Goal: Information Seeking & Learning: Learn about a topic

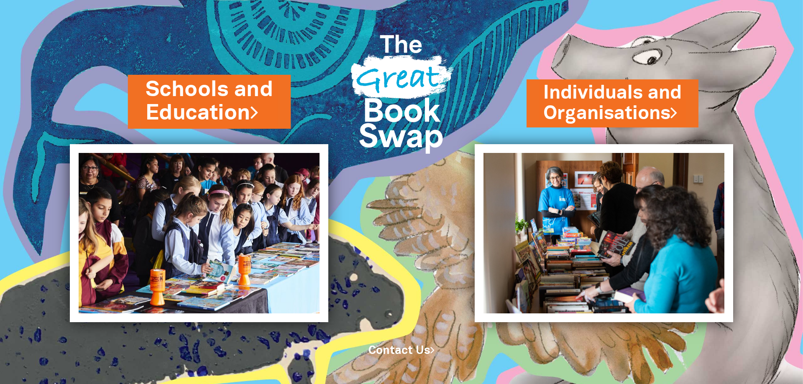
click at [171, 106] on link "Schools and Education" at bounding box center [209, 101] width 128 height 53
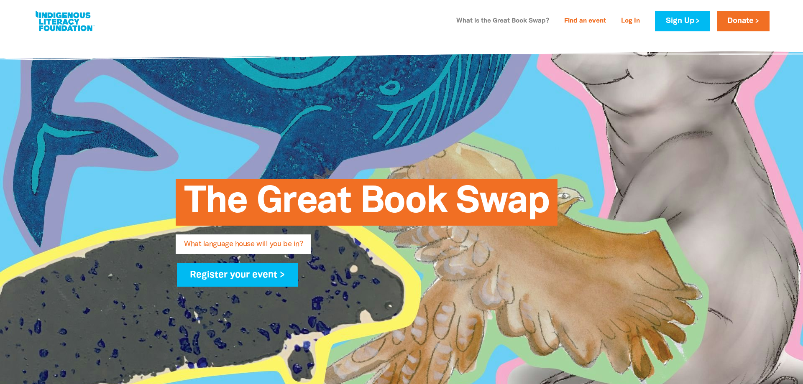
click at [508, 24] on link "What is the Great Book Swap?" at bounding box center [502, 21] width 103 height 13
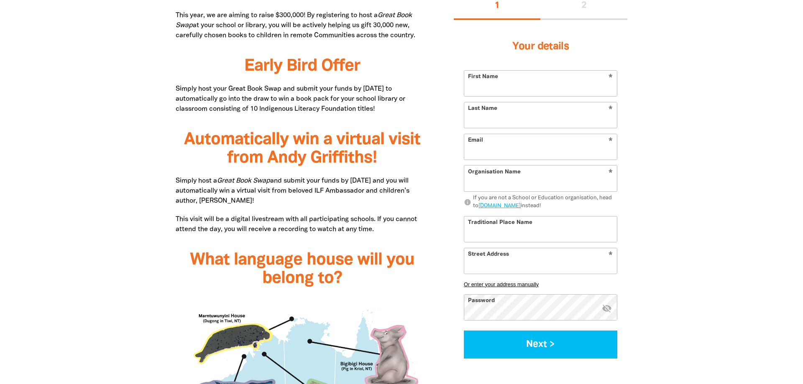
scroll to position [444, 0]
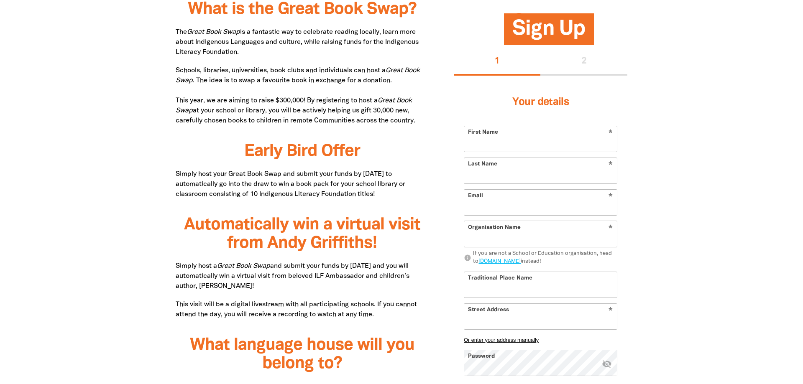
click at [309, 100] on p "Schools, libraries, universities, book clubs and individuals can host a Great B…" at bounding box center [302, 96] width 253 height 60
drag, startPoint x: 363, startPoint y: 110, endPoint x: 435, endPoint y: 117, distance: 71.8
copy p "gift 30,000 new, carefully chosen books to children in remote Communities acros…"
